Goal: Use online tool/utility: Utilize a website feature to perform a specific function

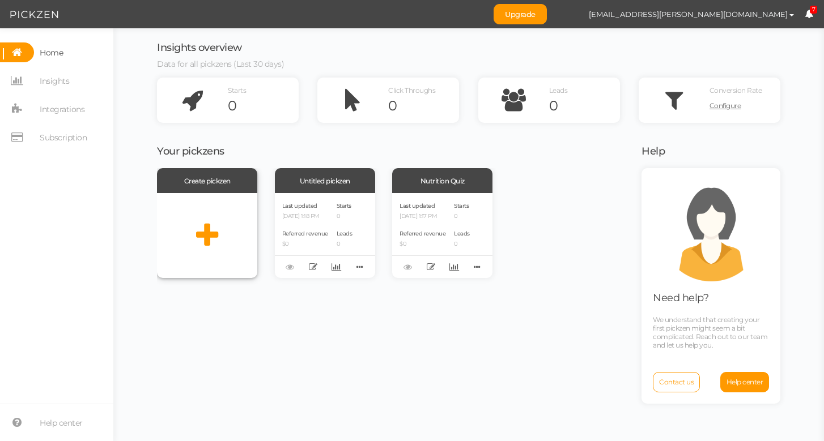
click at [208, 237] on icon at bounding box center [207, 236] width 22 height 28
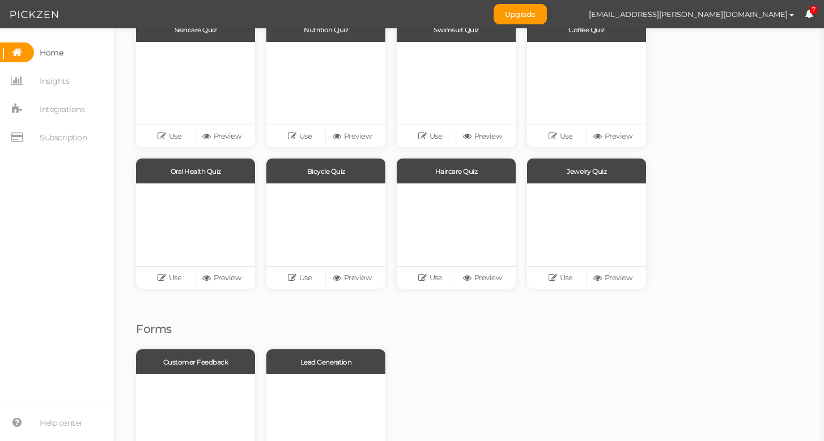
scroll to position [112, 0]
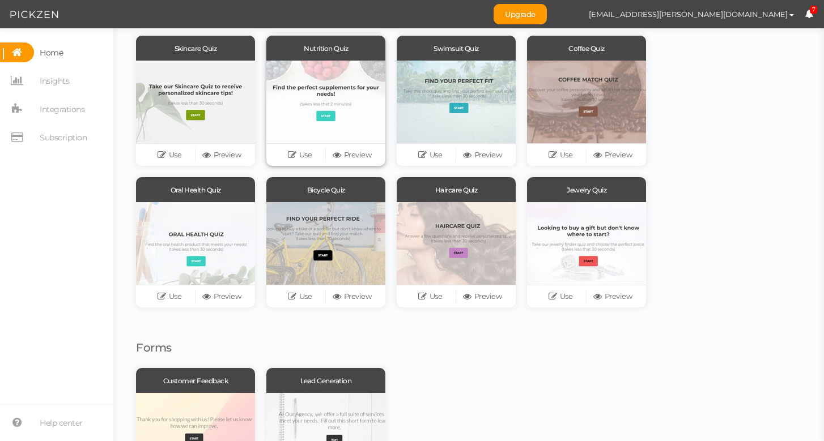
click at [363, 102] on div at bounding box center [325, 102] width 119 height 83
click at [312, 161] on link "Use" at bounding box center [300, 155] width 52 height 16
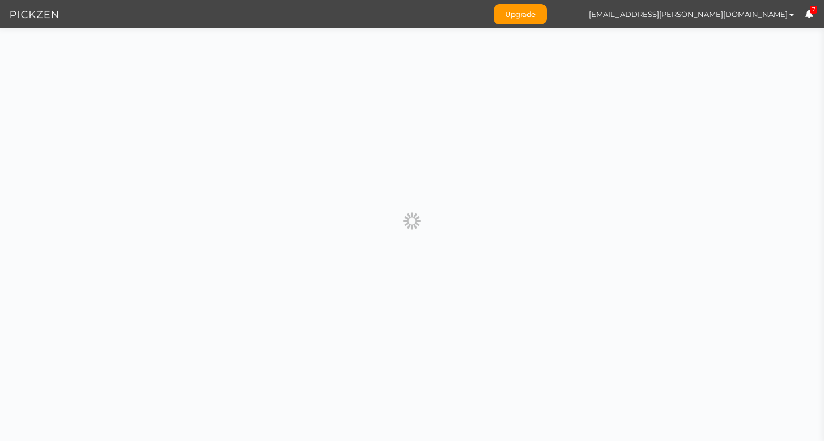
scroll to position [0, 0]
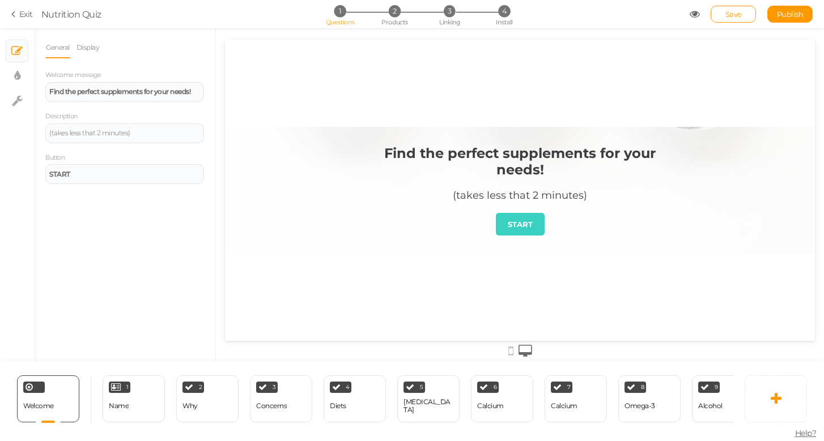
click at [518, 166] on strong "Find the perfect supplements for your needs!" at bounding box center [519, 161] width 271 height 33
click at [529, 157] on strong "Find the perfect supplements for your needs!" at bounding box center [519, 161] width 271 height 33
click at [529, 156] on strong "Find the perfect supplements for your needs!" at bounding box center [519, 161] width 271 height 33
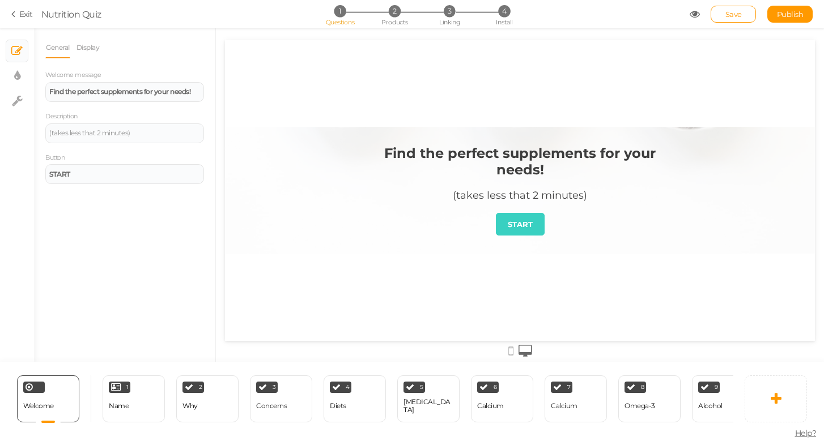
click at [529, 156] on strong "Find the perfect supplements for your needs!" at bounding box center [519, 161] width 271 height 33
click at [497, 162] on strong "Find the perfect supplements for your needs!" at bounding box center [519, 161] width 271 height 33
click at [76, 91] on strong "Find the perfect supplements for your needs!" at bounding box center [119, 91] width 141 height 8
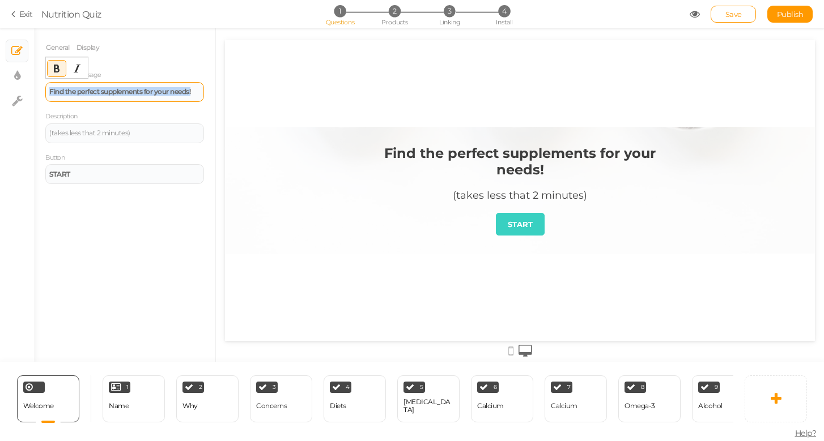
paste div
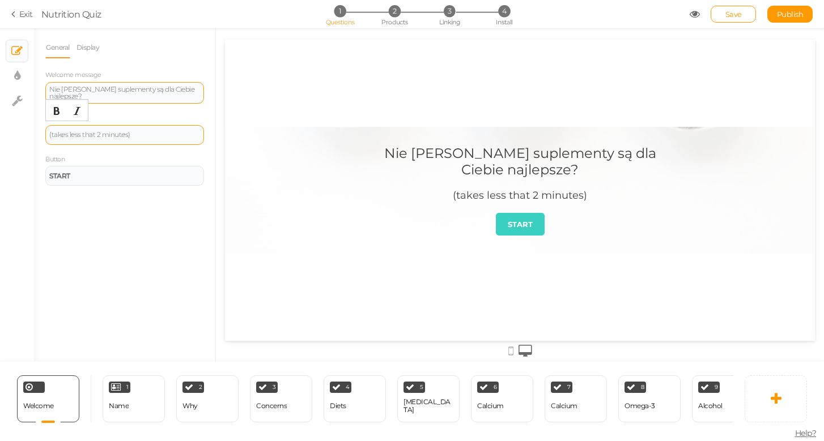
click at [93, 135] on div "(takes less that 2 minutes)" at bounding box center [124, 134] width 151 height 7
click at [97, 135] on div "(takes less that 2 minutes)" at bounding box center [124, 134] width 151 height 7
paste div
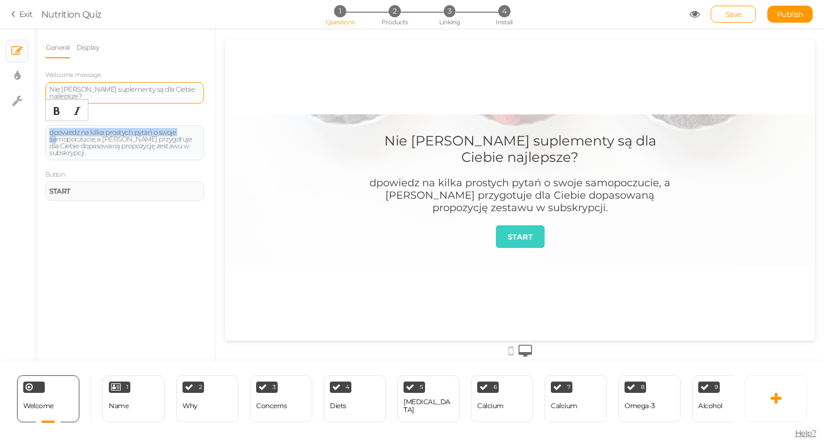
drag, startPoint x: 57, startPoint y: 134, endPoint x: 27, endPoint y: 130, distance: 29.7
click at [27, 130] on div "× Slides × Display settings × Settings General Display Welcome message Nie [PER…" at bounding box center [412, 195] width 824 height 334
click at [54, 131] on div "dpowiedz na kilka prostych pytań o swoje samopoczucie, a [PERSON_NAME] przygotu…" at bounding box center [124, 142] width 151 height 27
click at [129, 215] on div "General Display Welcome message Nie [PERSON_NAME] suplementy są dla Ciebie najl…" at bounding box center [124, 199] width 181 height 325
click at [414, 244] on div "Nie [PERSON_NAME] suplementy są dla Ciebie najlepsze? Opowiedz na kilka prostyc…" at bounding box center [520, 190] width 340 height 152
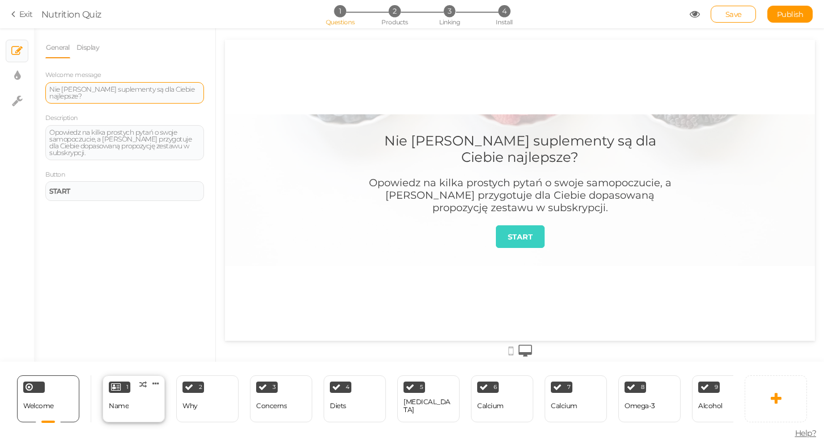
click at [132, 392] on div "1 Name × Define the conditions to show this slide. Clone Change type Delete" at bounding box center [134, 399] width 62 height 47
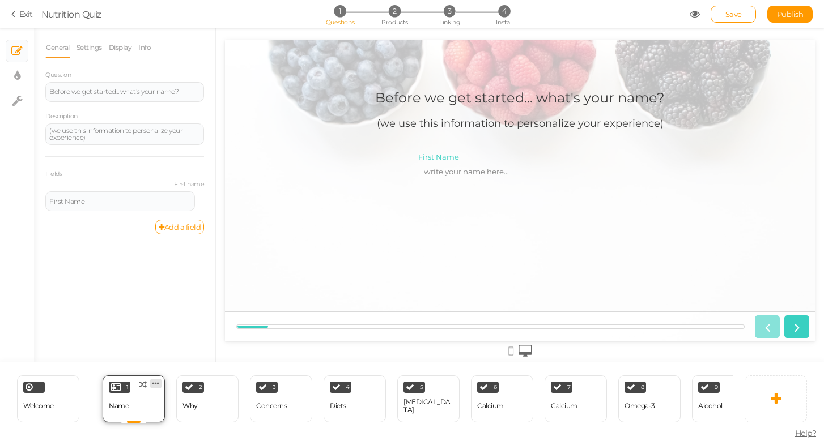
click at [156, 382] on icon at bounding box center [155, 384] width 7 height 8
click at [154, 403] on link "Delete" at bounding box center [137, 405] width 65 height 12
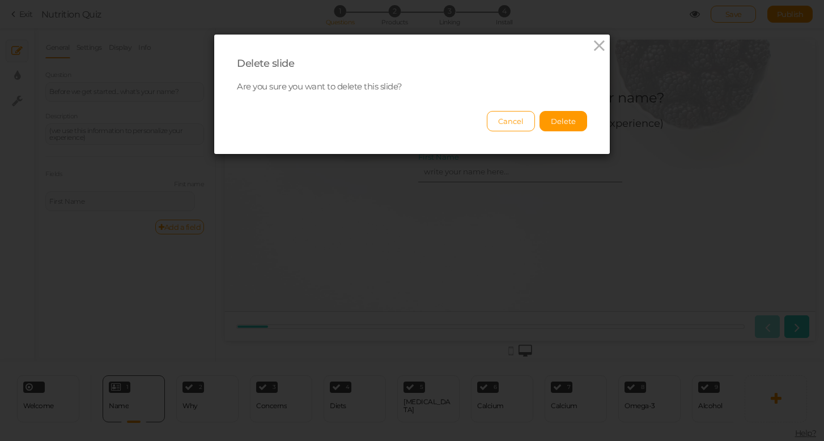
click at [563, 131] on div "Delete slide Are you sure you want to delete this slide? Cancel Delete" at bounding box center [411, 95] width 395 height 120
click at [565, 121] on button "Delete" at bounding box center [563, 121] width 48 height 20
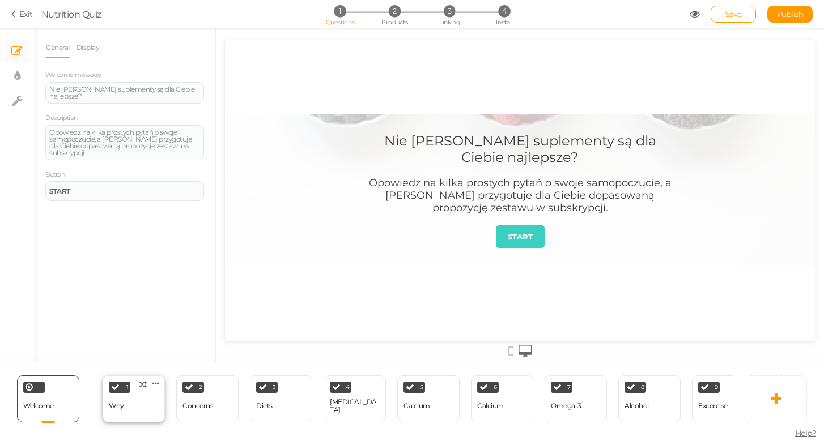
click at [146, 415] on div "1 Why × Define the conditions to show this slide. Clone Change type Delete" at bounding box center [134, 399] width 62 height 47
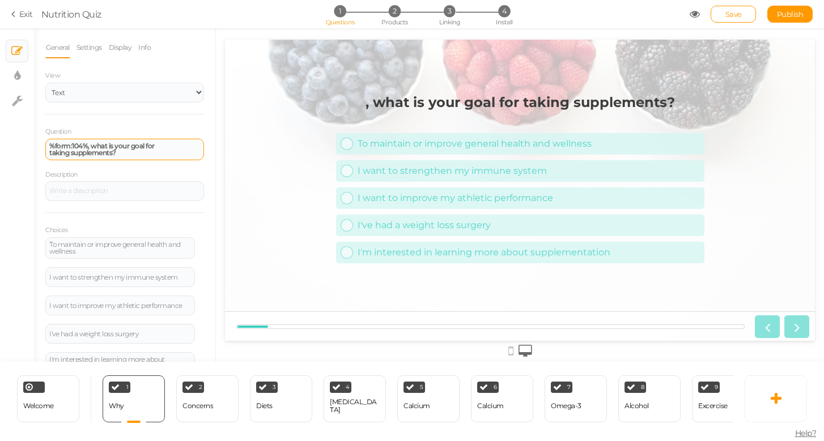
click at [88, 139] on div "%form:104%, what is your goal for taking supplements?" at bounding box center [124, 150] width 159 height 22
paste div
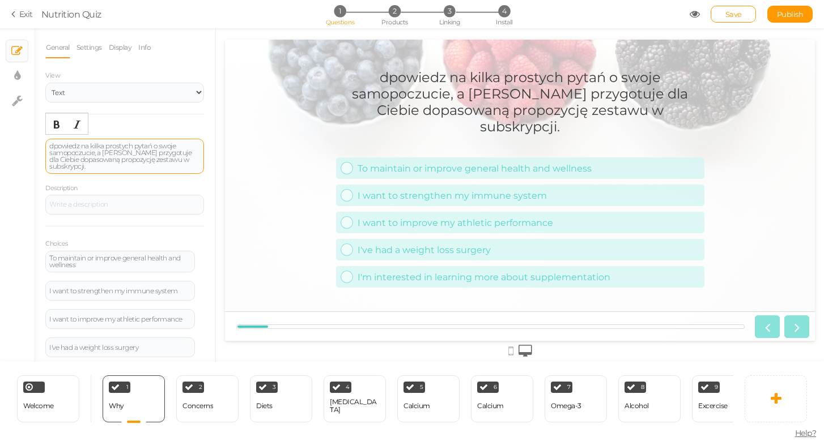
click at [103, 155] on div "dpowiedz na kilka prostych pytań o swoje samopoczucie, a [PERSON_NAME] przygotu…" at bounding box center [124, 156] width 151 height 27
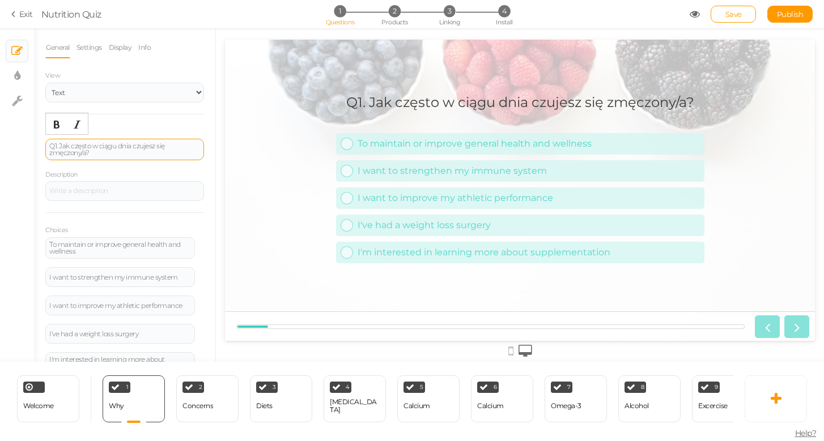
click at [105, 167] on div "Question Q1. Jak często w ciągu dnia czujesz się zmęczony/a? Description Choice…" at bounding box center [124, 254] width 159 height 257
click at [131, 244] on div "To maintain or improve general health and wellness" at bounding box center [120, 248] width 142 height 14
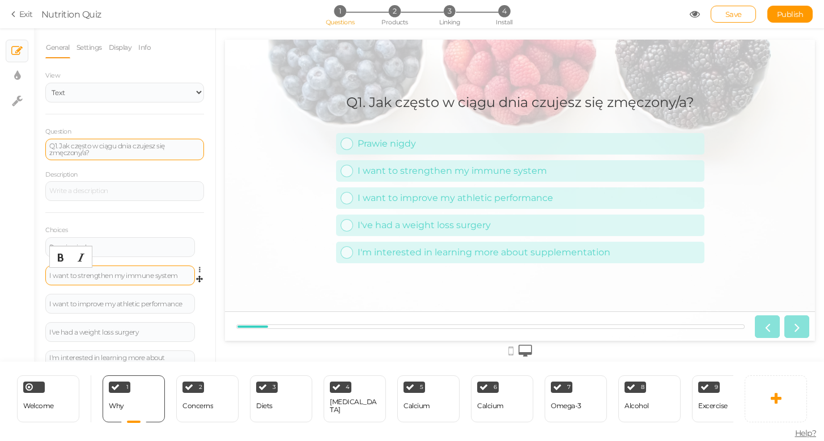
click at [132, 272] on div "I want to strengthen my immune system" at bounding box center [120, 275] width 142 height 7
click at [110, 308] on div "I want to improve my athletic performance" at bounding box center [120, 304] width 150 height 20
click at [110, 306] on div "I want to improve my athletic performance" at bounding box center [120, 304] width 150 height 20
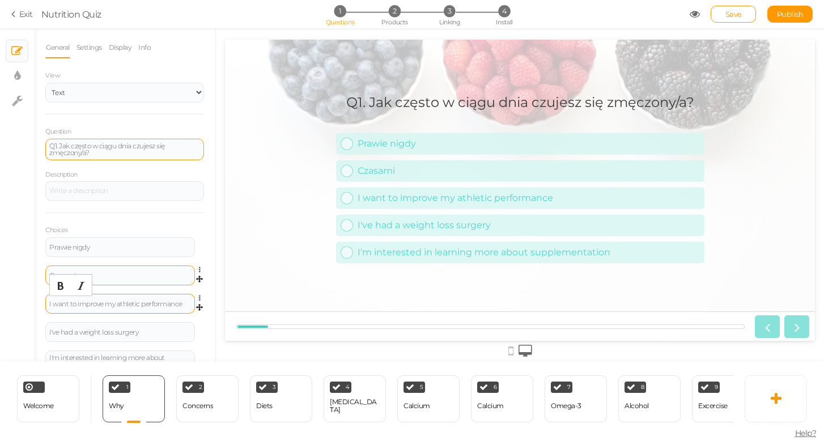
click at [111, 306] on div "I want to improve my athletic performance" at bounding box center [120, 304] width 142 height 7
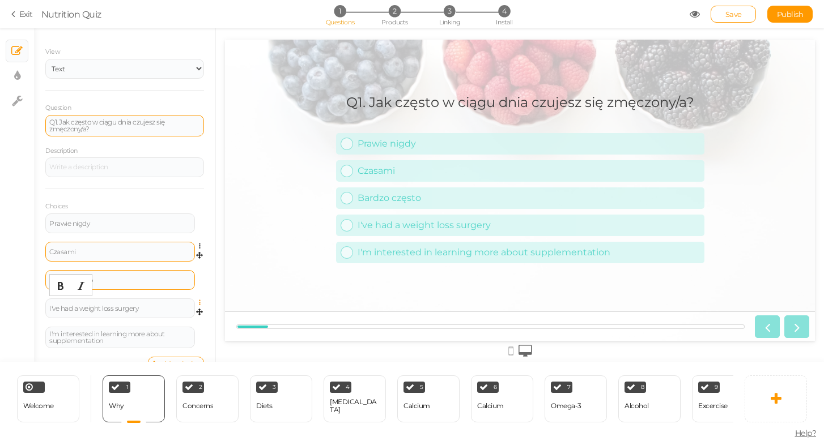
click at [199, 302] on icon at bounding box center [202, 303] width 7 height 7
click at [184, 331] on link "Delete" at bounding box center [159, 331] width 90 height 12
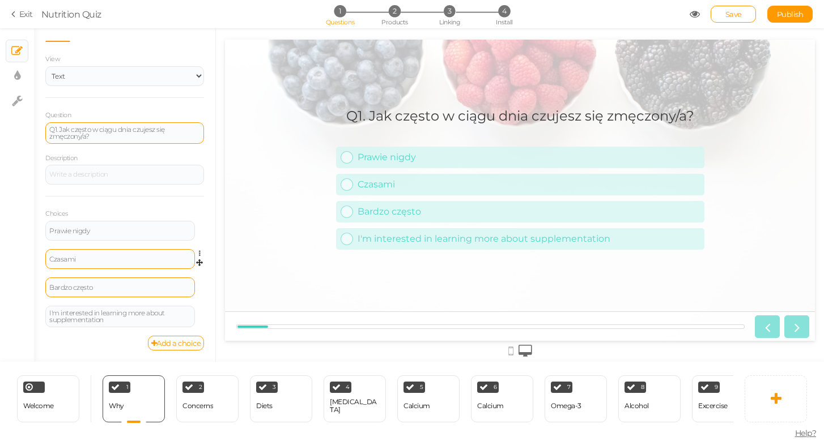
scroll to position [15, 0]
click at [199, 310] on icon at bounding box center [202, 312] width 7 height 7
click at [188, 345] on ul "Settings Delete" at bounding box center [158, 334] width 91 height 31
click at [199, 309] on icon at bounding box center [202, 312] width 7 height 7
click at [188, 341] on link "Delete" at bounding box center [159, 340] width 90 height 12
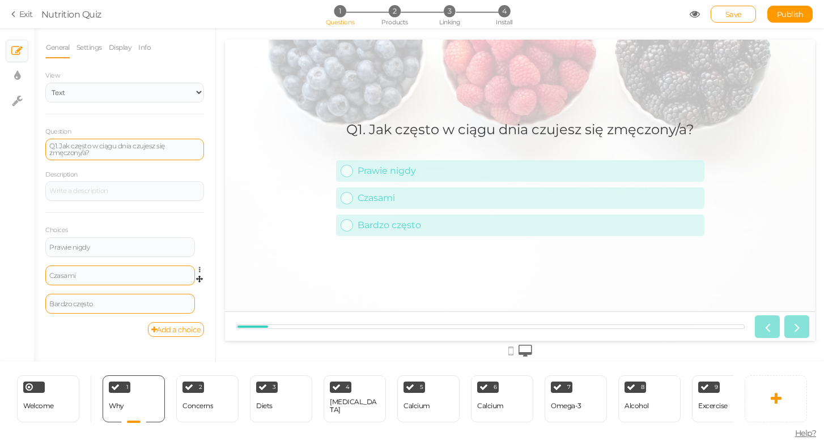
scroll to position [0, 0]
click at [150, 253] on div "Prawie nigdy" at bounding box center [120, 247] width 150 height 20
click at [201, 297] on icon at bounding box center [202, 298] width 7 height 7
click at [194, 309] on link "Settings" at bounding box center [159, 315] width 90 height 12
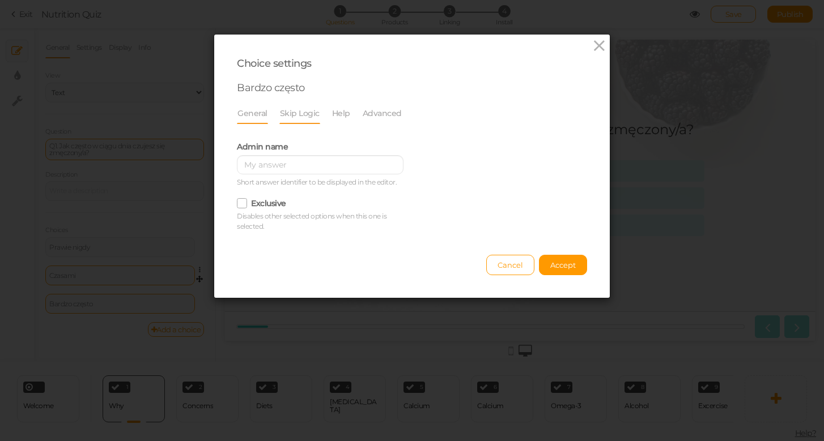
click at [301, 115] on link "Skip Logic" at bounding box center [299, 114] width 41 height 22
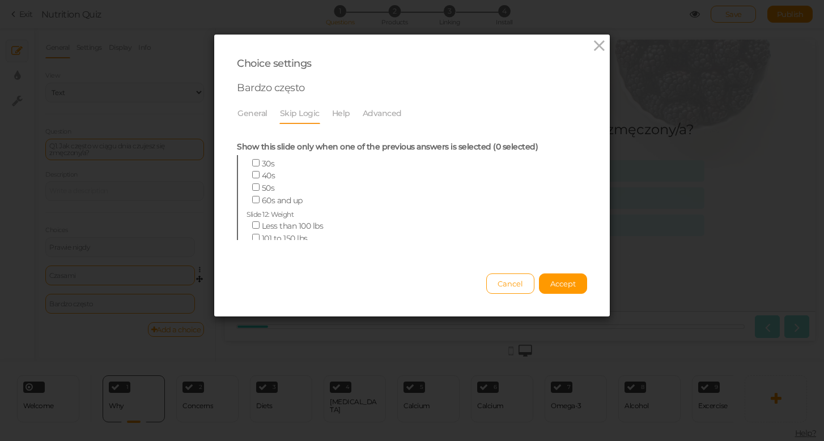
scroll to position [43, 0]
click at [338, 117] on link "Help" at bounding box center [340, 114] width 19 height 22
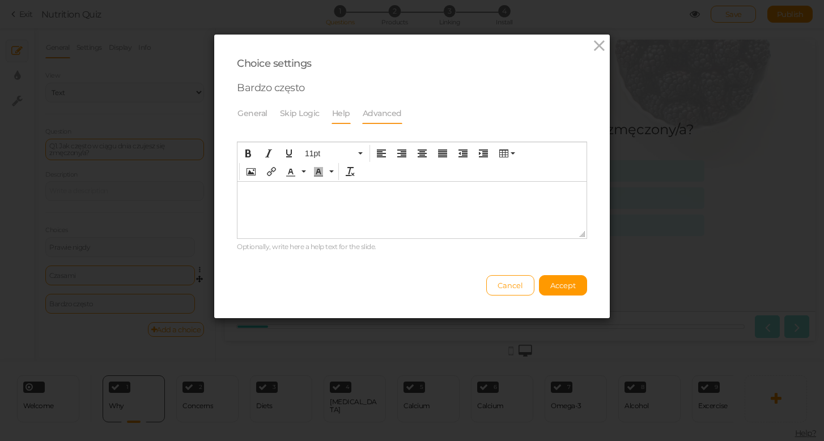
click at [380, 109] on link "Advanced" at bounding box center [382, 114] width 40 height 22
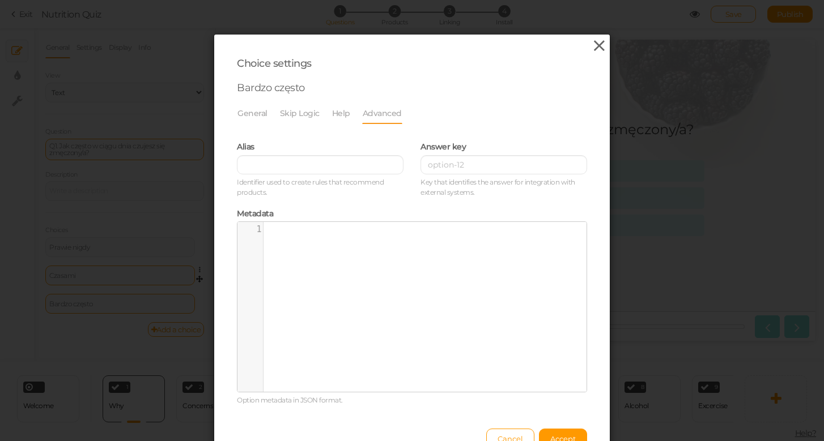
click at [598, 45] on icon at bounding box center [599, 45] width 16 height 17
